Goal: Information Seeking & Learning: Learn about a topic

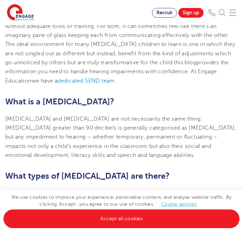
scroll to position [200, 0]
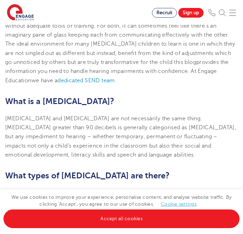
click at [109, 155] on span "[MEDICAL_DATA] and [MEDICAL_DATA] are not necessarily the same thing. [MEDICAL_…" at bounding box center [120, 137] width 231 height 43
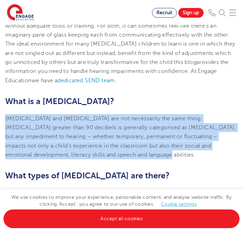
drag, startPoint x: 109, startPoint y: 155, endPoint x: 7, endPoint y: 110, distance: 111.5
copy span "[MEDICAL_DATA] and [MEDICAL_DATA] are not necessarily the same thing. [MEDICAL_…"
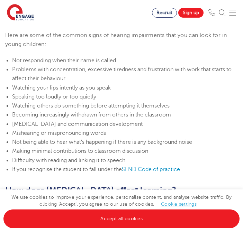
scroll to position [603, 0]
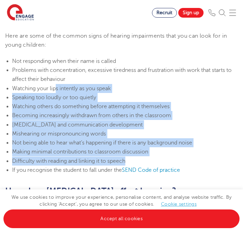
drag, startPoint x: 126, startPoint y: 160, endPoint x: 56, endPoint y: 88, distance: 100.4
click at [56, 88] on ul "Not responding when their name is called Problems with concentration, excessive…" at bounding box center [121, 116] width 233 height 118
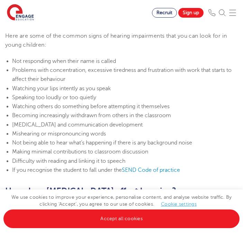
click at [12, 59] on span "Not responding when their name is called" at bounding box center [64, 61] width 104 height 6
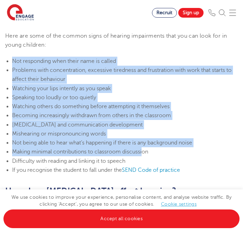
drag, startPoint x: 12, startPoint y: 59, endPoint x: 144, endPoint y: 156, distance: 163.2
click at [144, 156] on ul "Not responding when their name is called Problems with concentration, excessive…" at bounding box center [121, 116] width 233 height 118
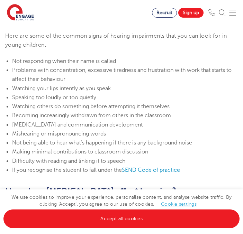
click at [131, 162] on li "Difficulty with reading and linking it to speech" at bounding box center [125, 161] width 226 height 9
click at [125, 161] on span "Difficulty with reading and linking it to speech" at bounding box center [68, 161] width 113 height 6
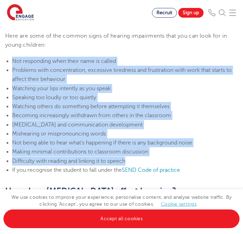
drag, startPoint x: 127, startPoint y: 161, endPoint x: 9, endPoint y: 60, distance: 155.0
click at [9, 60] on ul "Not responding when their name is called Problems with concentration, excessive…" at bounding box center [121, 116] width 233 height 118
copy ul "Not responding when their name is called Problems with concentration, excessive…"
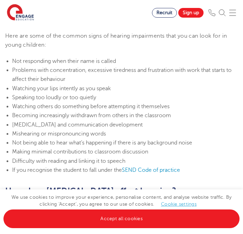
click at [205, 168] on li "If you recognise the student to fall under the SEND Code of practice" at bounding box center [125, 170] width 226 height 9
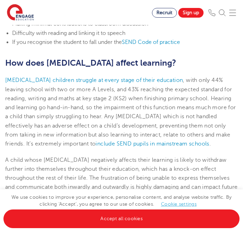
scroll to position [732, 0]
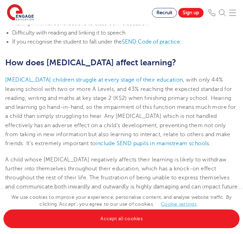
click at [116, 116] on span ", with only 44% leaving school with two or more A Levels, and 43% reaching the …" at bounding box center [120, 112] width 231 height 70
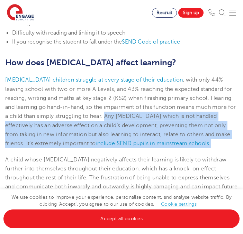
drag, startPoint x: 116, startPoint y: 116, endPoint x: 223, endPoint y: 147, distance: 110.7
click at [223, 147] on p "[MEDICAL_DATA] children struggle at every stage of their education , with only …" at bounding box center [121, 112] width 233 height 73
copy span "Any [MEDICAL_DATA] which is not handled effectively has an adverse effect on a …"
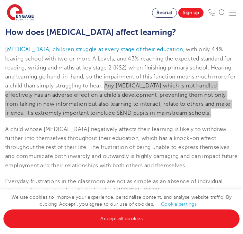
scroll to position [763, 0]
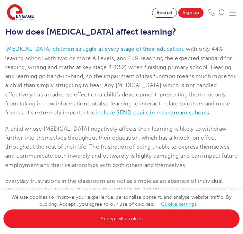
click at [92, 144] on span "A child whose [MEDICAL_DATA] negatively affects their learning is likely to wit…" at bounding box center [121, 147] width 233 height 43
click at [90, 147] on span "A child whose [MEDICAL_DATA] negatively affects their learning is likely to wit…" at bounding box center [121, 147] width 233 height 43
drag, startPoint x: 90, startPoint y: 147, endPoint x: 221, endPoint y: 168, distance: 132.3
click at [221, 168] on p "A child whose [MEDICAL_DATA] negatively affects their learning is likely to wit…" at bounding box center [121, 147] width 233 height 45
copy span "The frustration of being unable to express themselves and communicate both inwa…"
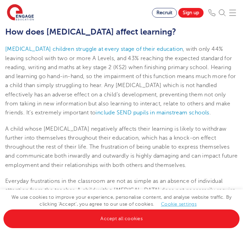
click at [122, 167] on span "A child whose [MEDICAL_DATA] negatively affects their learning is likely to wit…" at bounding box center [121, 147] width 233 height 43
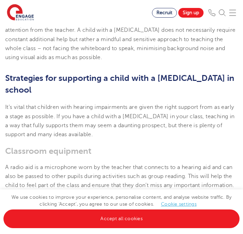
scroll to position [923, 0]
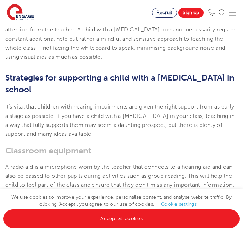
drag, startPoint x: 118, startPoint y: 136, endPoint x: 6, endPoint y: 104, distance: 116.5
click at [6, 104] on p "It’s vital that children with hearing impairments are given the right support f…" at bounding box center [121, 121] width 233 height 36
copy span "t’s vital that children with hearing impairments are given the right support fr…"
click at [85, 153] on span "Classroom equipment" at bounding box center [48, 151] width 86 height 10
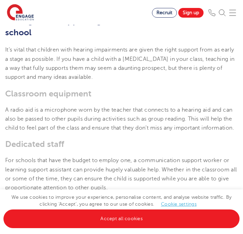
scroll to position [982, 0]
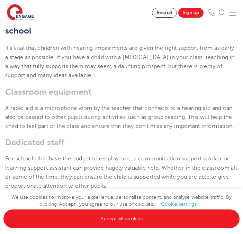
click at [37, 130] on span "A radio aid is a microphone worn by the teacher that connects to a hearing aid …" at bounding box center [119, 117] width 229 height 25
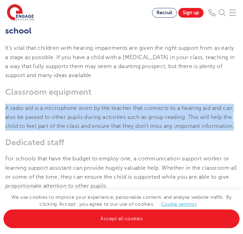
drag, startPoint x: 37, startPoint y: 136, endPoint x: 5, endPoint y: 106, distance: 43.9
click at [5, 106] on section "[DATE] How to support a child with a [MEDICAL_DATA] in school Going through sch…" at bounding box center [121, 112] width 243 height 1883
copy span "A radio aid is a microphone worn by the teacher that connects to a hearing aid …"
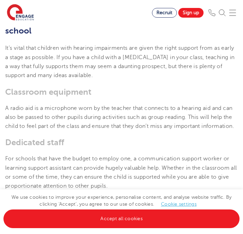
click at [118, 146] on section "[DATE] How to support a child with a [MEDICAL_DATA] in school Going through sch…" at bounding box center [121, 112] width 243 height 1883
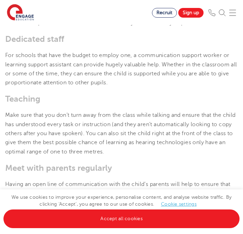
scroll to position [1086, 0]
click at [126, 155] on span "Make sure that you don’t turn away from the class while talking and ensure that…" at bounding box center [120, 133] width 231 height 43
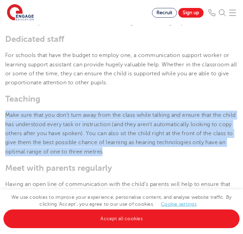
drag, startPoint x: 126, startPoint y: 161, endPoint x: 6, endPoint y: 121, distance: 126.2
click at [6, 121] on span "Make sure that you don’t turn away from the class while talking and ensure that…" at bounding box center [120, 133] width 231 height 43
copy span "Make sure that you don’t turn away from the class while talking and ensure that…"
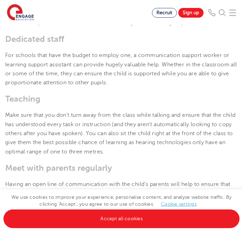
click at [154, 169] on section "[DATE] How to support a child with a [MEDICAL_DATA] in school Going through sch…" at bounding box center [121, 9] width 243 height 1883
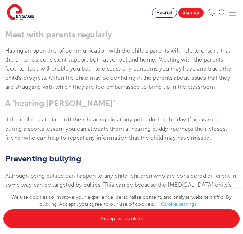
scroll to position [1220, 0]
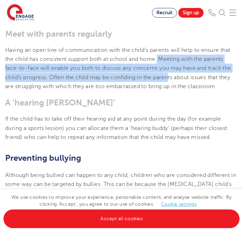
drag, startPoint x: 160, startPoint y: 68, endPoint x: 169, endPoint y: 83, distance: 17.1
click at [169, 83] on p "Having an open line of communication with the child’s parents will help to ensu…" at bounding box center [121, 68] width 233 height 45
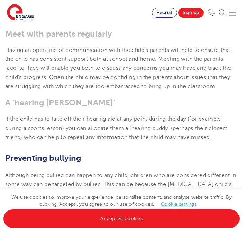
click at [117, 90] on span "Having an open line of communication with the child’s parents will help to ensu…" at bounding box center [118, 68] width 226 height 43
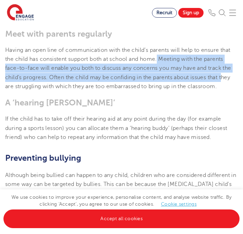
drag, startPoint x: 160, startPoint y: 68, endPoint x: 225, endPoint y: 82, distance: 67.1
click at [225, 82] on p "Having an open line of communication with the child’s parents will help to ensu…" at bounding box center [121, 68] width 233 height 45
copy span "Meeting with the parents face-to-face will enable you both to discuss any conce…"
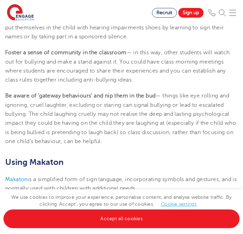
scroll to position [1577, 0]
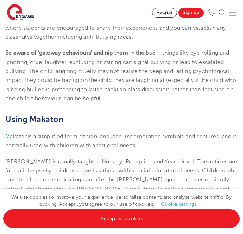
drag, startPoint x: 8, startPoint y: 127, endPoint x: 169, endPoint y: 154, distance: 164.0
copy section "Using Makaton Makaton is a simplified form of sign language, incorporating symb…"
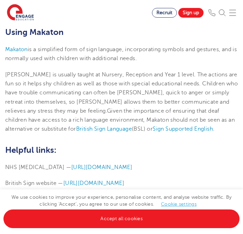
scroll to position [1665, 0]
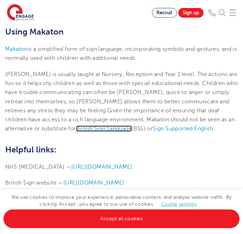
click at [97, 132] on span "British Sign Language" at bounding box center [104, 129] width 56 height 6
